Goal: Navigation & Orientation: Find specific page/section

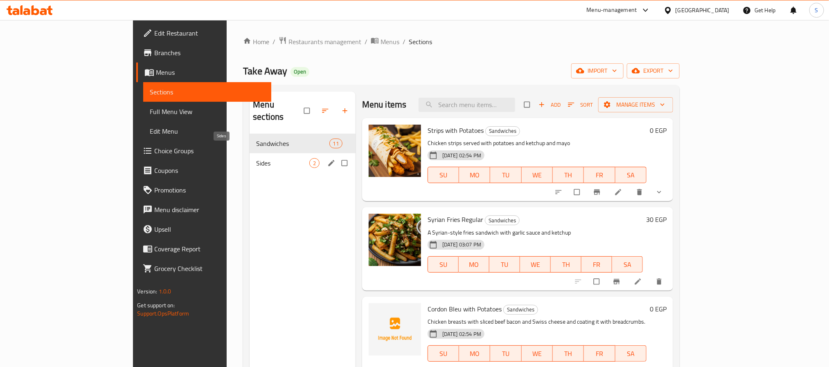
click at [256, 158] on span "Sides" at bounding box center [282, 163] width 53 height 10
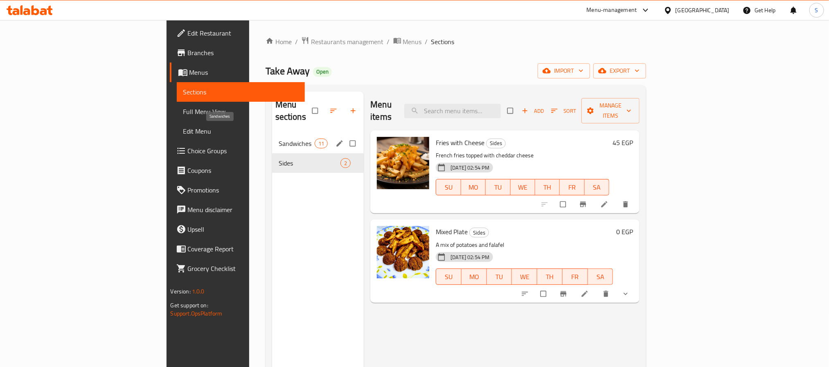
click at [279, 139] on span "Sandwiches" at bounding box center [297, 144] width 36 height 10
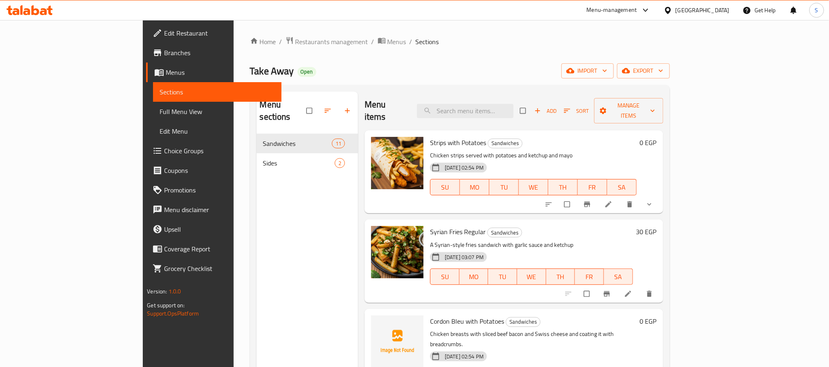
click at [294, 74] on div "Take Away Open import export" at bounding box center [460, 70] width 420 height 15
click at [295, 40] on span "Restaurants management" at bounding box center [331, 42] width 73 height 10
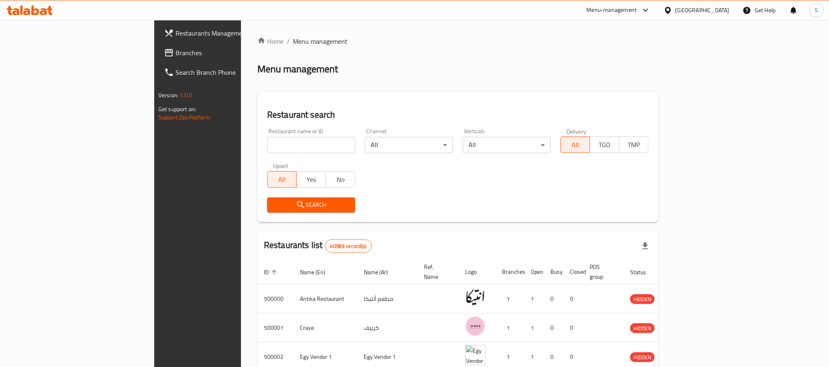
click at [724, 11] on div "Egypt" at bounding box center [702, 10] width 54 height 9
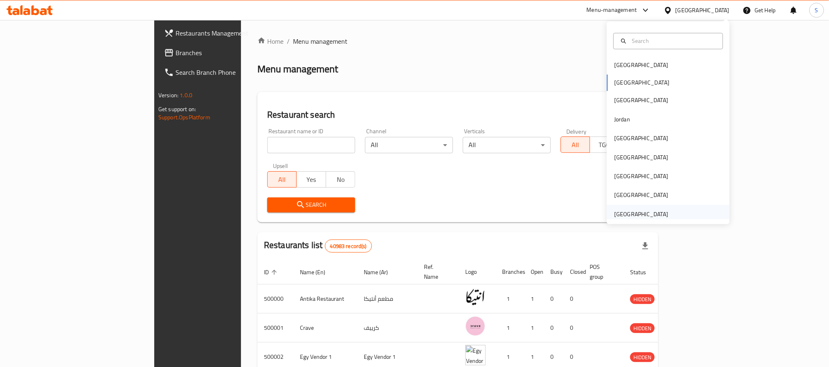
click at [621, 211] on div "[GEOGRAPHIC_DATA]" at bounding box center [641, 214] width 54 height 9
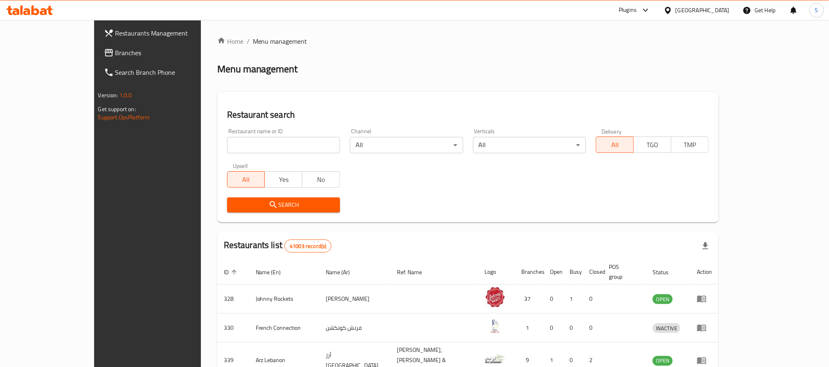
click at [105, 53] on icon at bounding box center [109, 52] width 8 height 7
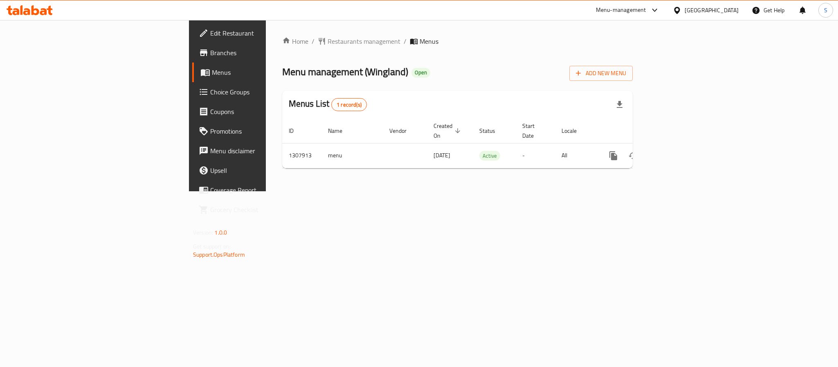
click at [297, 191] on div "Home / Restaurants management / Menus Menu management ( Wingland ) Open Add New…" at bounding box center [457, 105] width 383 height 171
